Goal: Task Accomplishment & Management: Complete application form

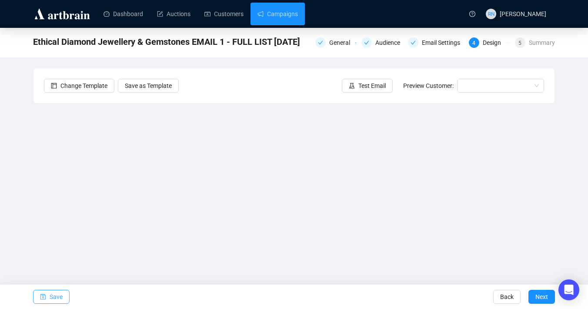
click at [64, 294] on button "Save" at bounding box center [51, 297] width 37 height 14
click at [50, 298] on span "Save" at bounding box center [56, 297] width 13 height 24
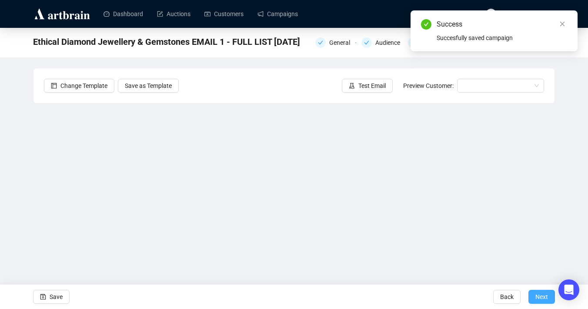
click at [541, 295] on span "Next" at bounding box center [542, 297] width 13 height 24
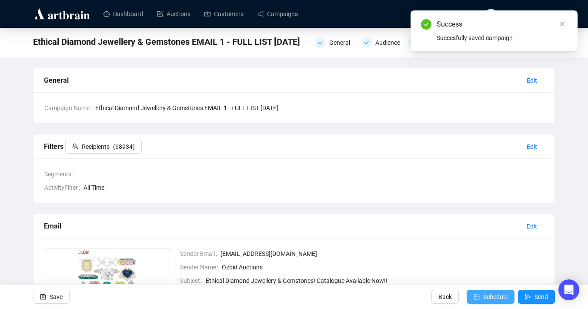
click at [488, 298] on span "Schedule" at bounding box center [495, 297] width 24 height 24
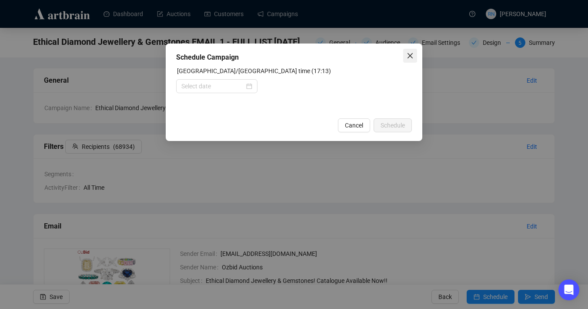
click at [409, 54] on icon "close" at bounding box center [410, 55] width 7 height 7
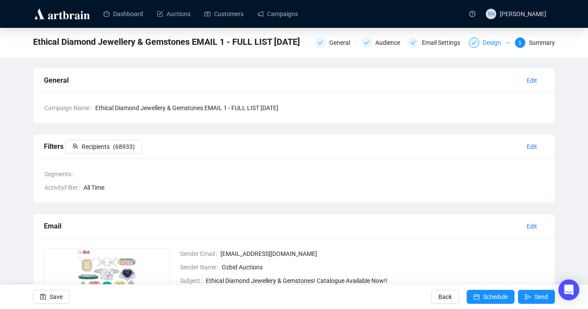
click at [479, 44] on div "Design" at bounding box center [489, 42] width 41 height 10
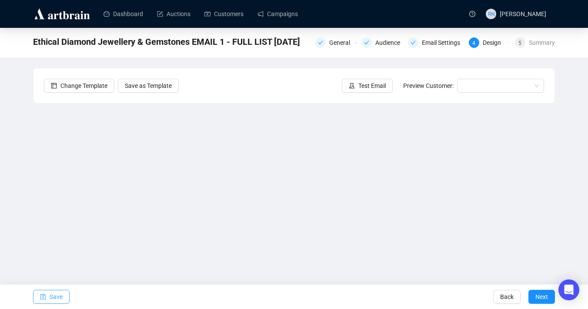
click at [54, 297] on span "Save" at bounding box center [56, 297] width 13 height 24
click at [49, 300] on button "Save" at bounding box center [51, 297] width 37 height 14
click at [58, 293] on span "Save" at bounding box center [56, 297] width 13 height 24
click at [46, 295] on button "Save" at bounding box center [51, 297] width 37 height 14
click at [47, 292] on button "Save" at bounding box center [51, 297] width 37 height 14
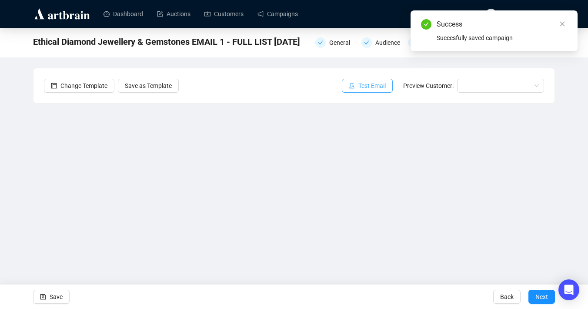
click at [362, 87] on span "Test Email" at bounding box center [371, 86] width 27 height 10
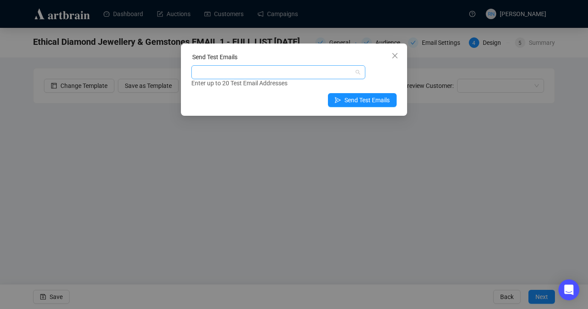
click at [324, 74] on div at bounding box center [273, 72] width 161 height 12
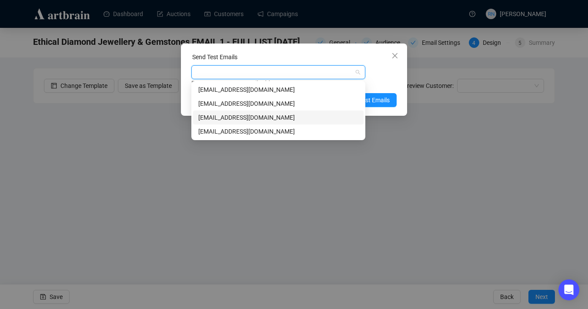
click at [295, 110] on div "[EMAIL_ADDRESS][DOMAIN_NAME]" at bounding box center [278, 104] width 171 height 14
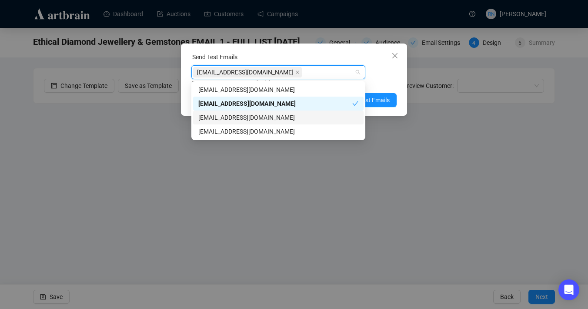
click at [294, 117] on div "[EMAIL_ADDRESS][DOMAIN_NAME]" at bounding box center [278, 118] width 160 height 10
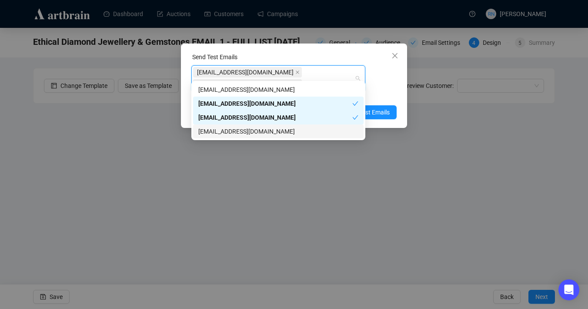
click at [294, 128] on div "[EMAIL_ADDRESS][DOMAIN_NAME]" at bounding box center [278, 132] width 160 height 10
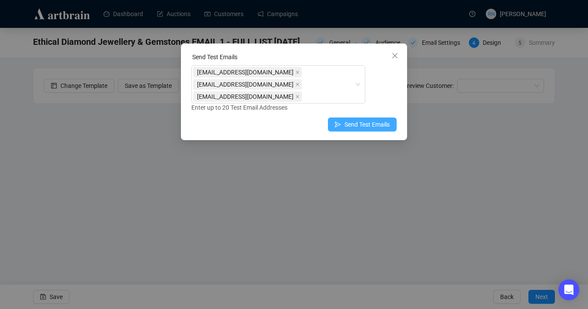
click at [392, 117] on button "Send Test Emails" at bounding box center [362, 124] width 69 height 14
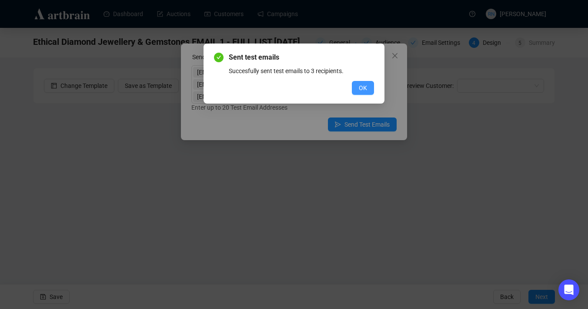
click at [361, 88] on span "OK" at bounding box center [363, 88] width 8 height 10
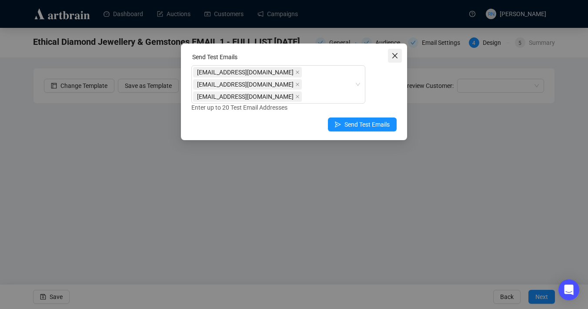
click at [397, 58] on icon "close" at bounding box center [394, 55] width 5 height 5
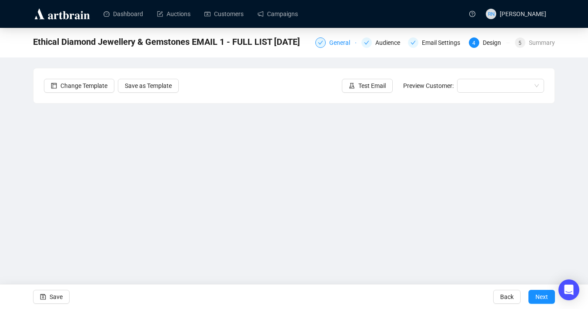
click at [338, 45] on div "General" at bounding box center [342, 42] width 26 height 10
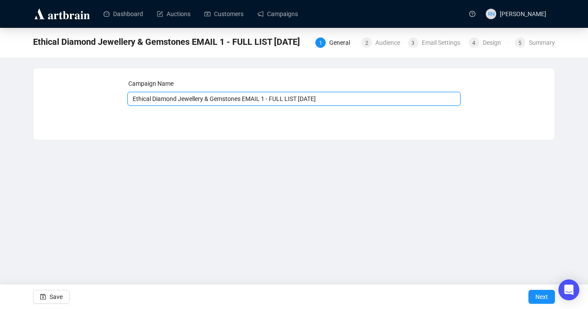
click at [334, 100] on input "Ethical Diamond Jewellery & Gemstones EMAIL 1 - FULL LIST [DATE]" at bounding box center [294, 99] width 334 height 14
type input "Ethical Diamond Jewellery & Gemstones EMAIL 1 - FULL LIST [DATE] 10am"
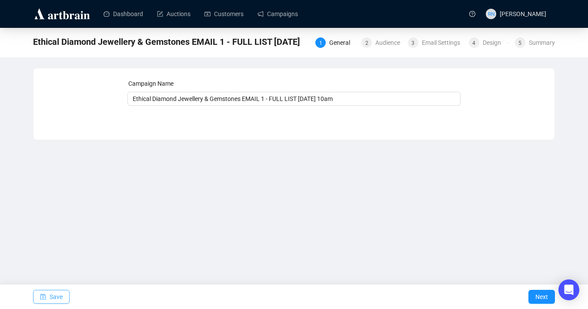
click at [60, 297] on span "Save" at bounding box center [56, 297] width 13 height 24
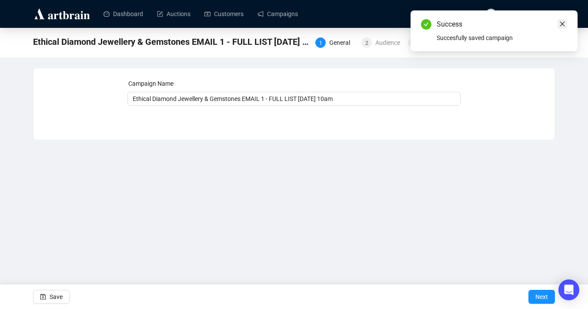
click at [563, 23] on icon "close" at bounding box center [562, 24] width 5 height 5
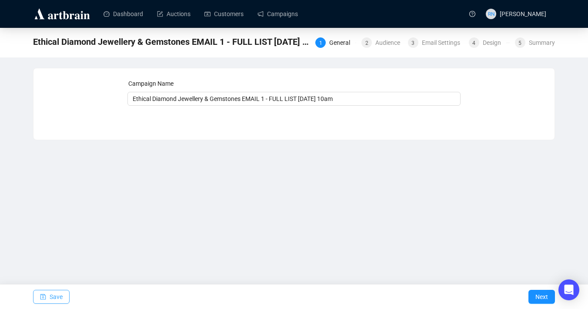
click at [66, 296] on button "Save" at bounding box center [51, 297] width 37 height 14
click at [481, 48] on div "1 General 2 Audience 3 Email Settings 4 Design 5 Summary" at bounding box center [435, 42] width 240 height 14
click at [483, 43] on div "Design" at bounding box center [494, 42] width 23 height 10
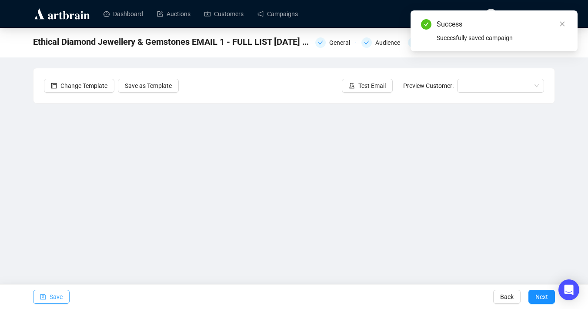
click at [46, 296] on button "Save" at bounding box center [51, 297] width 37 height 14
